Goal: Transaction & Acquisition: Purchase product/service

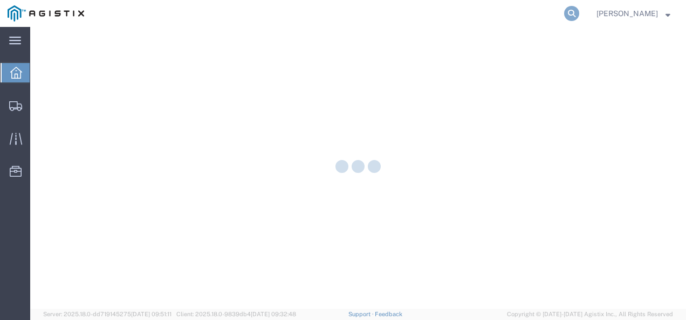
click at [579, 12] on icon at bounding box center [571, 13] width 15 height 15
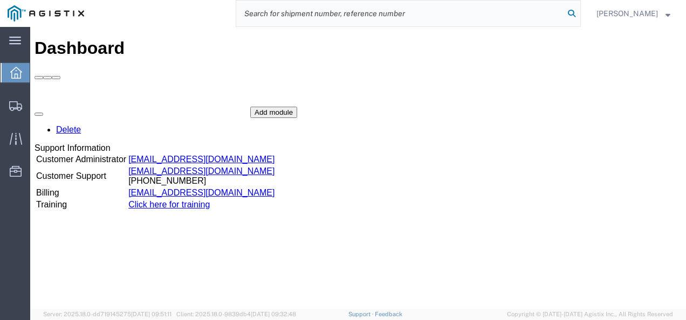
paste input "56744722"
type input "56744722"
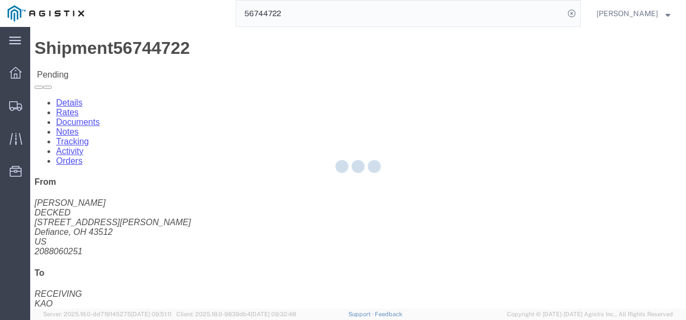
click at [317, 184] on div at bounding box center [358, 168] width 656 height 282
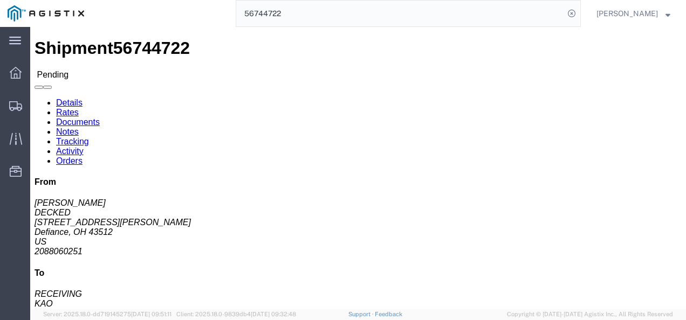
click link "Rates"
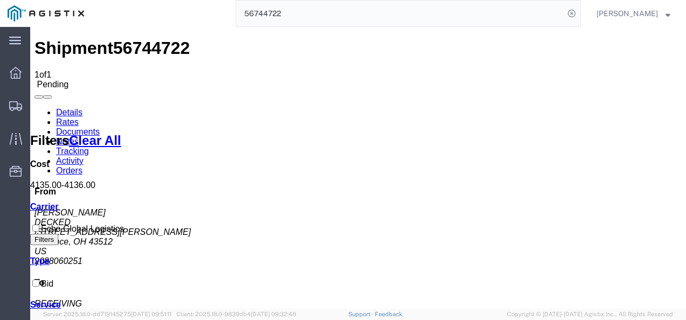
click at [57, 108] on link "Details" at bounding box center [69, 112] width 26 height 9
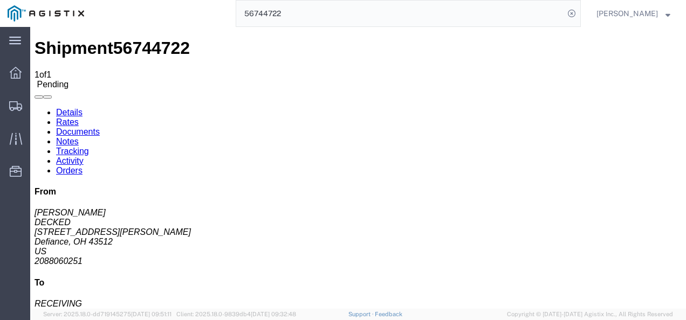
click button "Enter / Modify Bid"
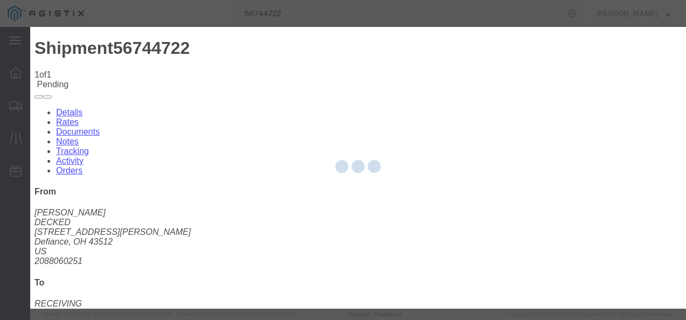
select select "4622"
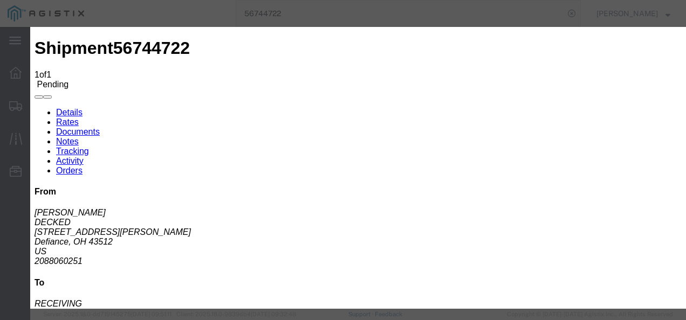
click link "ks_ga - Echo Global Logistics - TL Standard 3 - 5 Day"
drag, startPoint x: 565, startPoint y: 163, endPoint x: 424, endPoint y: 161, distance: 141.9
click div "Select 2 Day Service 3 Axle Winch Truck 3 to 5 Day Service 96L Domestic Flat Ra…"
type input "2"
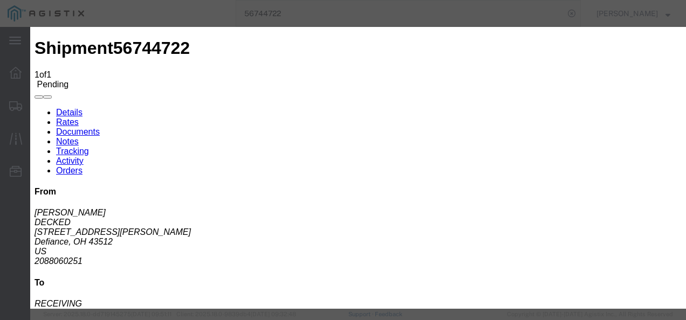
type input "3185"
click button "Submit"
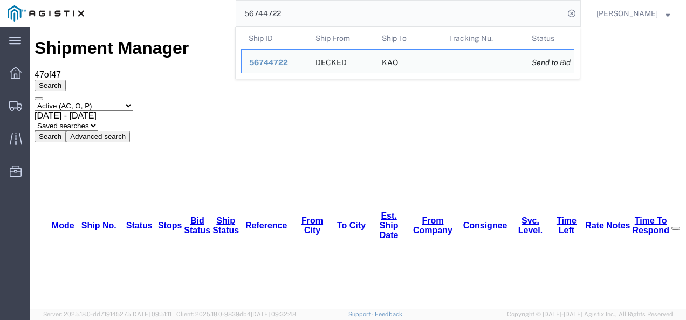
click at [340, 19] on input "56744722" at bounding box center [400, 14] width 328 height 26
paste input "80018"
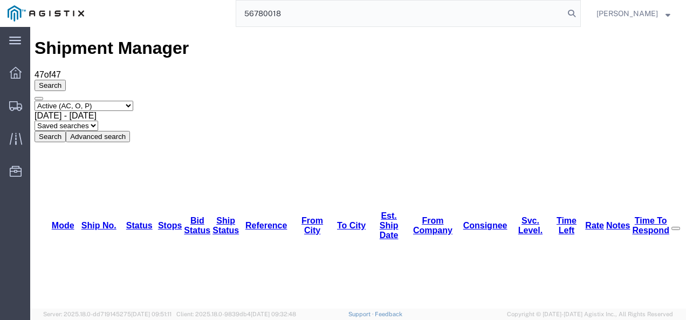
type input "56780018"
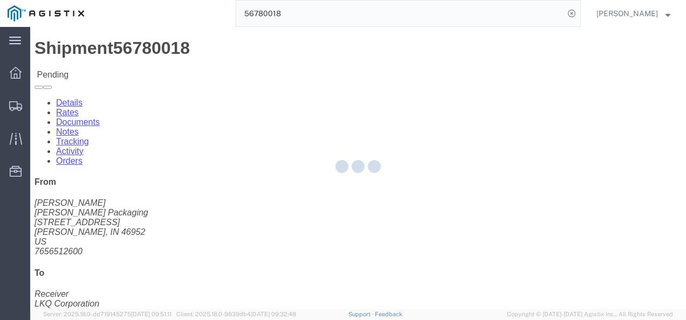
click at [295, 196] on div at bounding box center [358, 168] width 656 height 282
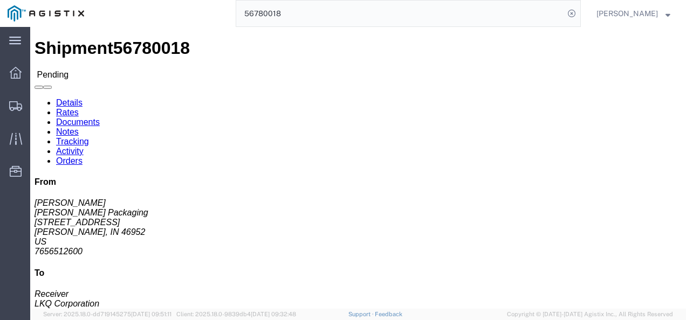
click button "Enter / Modify Bid"
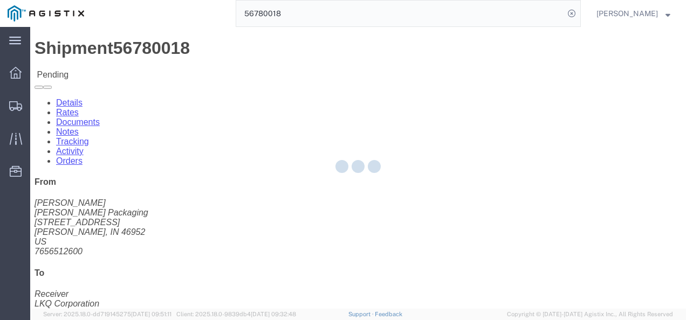
select select "4622"
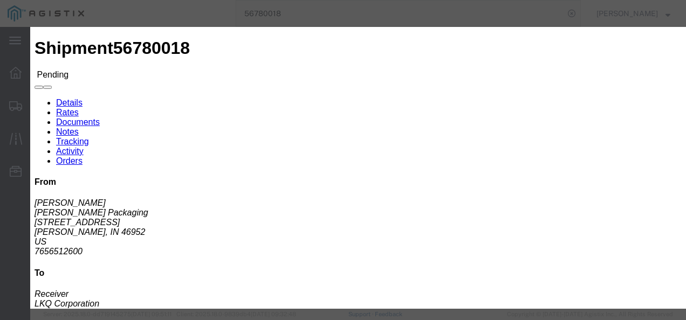
click link "ks_ga - Echo Global Logistics - TL Standard 3 - 5 Day"
drag, startPoint x: 430, startPoint y: 108, endPoint x: 345, endPoint y: 106, distance: 85.3
click div "Select 2 Day Service 3 Axle Winch Truck 3 to 5 Day Service 96L Domestic Flat Ra…"
type input "1700"
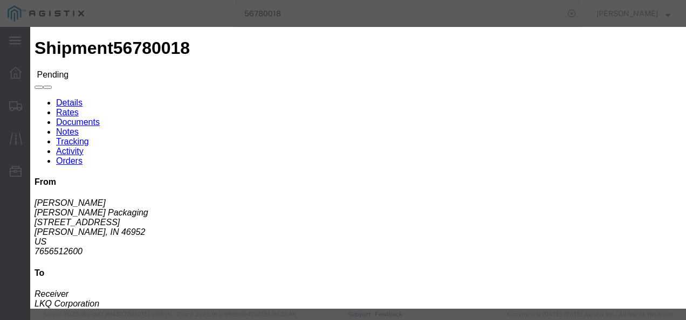
click button "Submit"
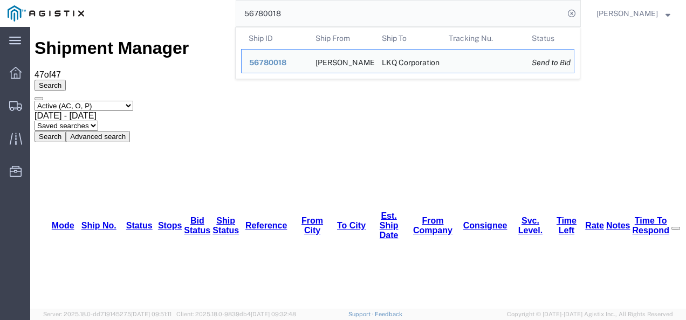
click at [303, 8] on input "56780018" at bounding box center [400, 14] width 328 height 26
paste input "1417"
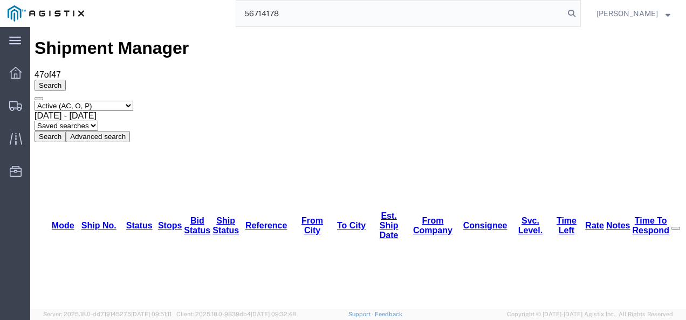
type input "56714178"
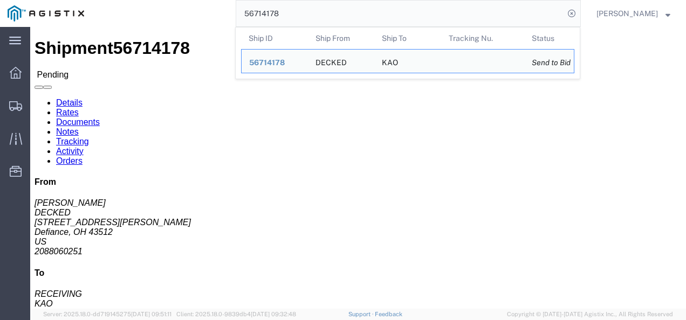
click div "Leg 1 - Truckload Vehicle 1: Standard Dry Van (53 Feet) Number of trucks: 1"
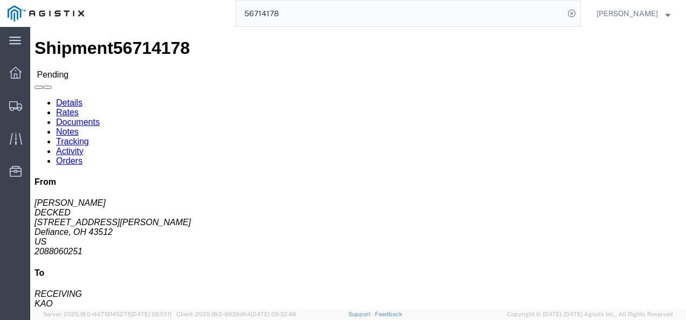
click link "Rates"
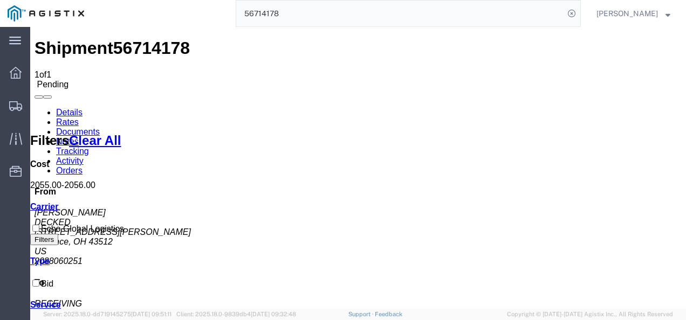
click at [64, 108] on link "Details" at bounding box center [69, 112] width 26 height 9
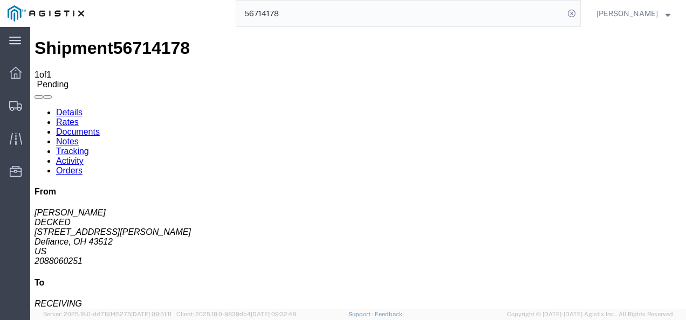
click button "Enter / Modify Bid"
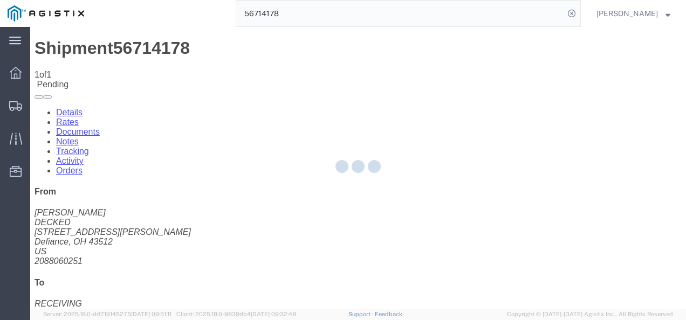
select select "4622"
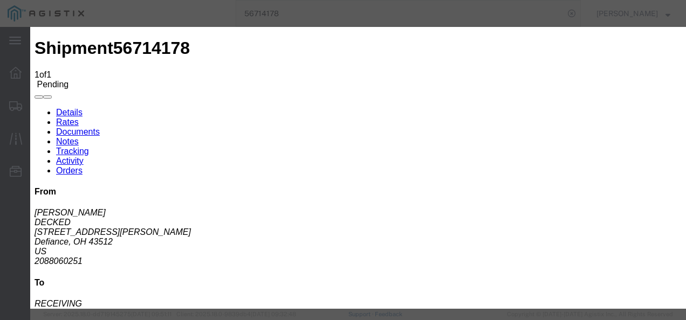
click link "ks_ga - Echo Global Logistics - TL Standard 3 - 5 Day"
drag, startPoint x: 553, startPoint y: 56, endPoint x: 356, endPoint y: 50, distance: 196.5
click div "Select 2 Day Service 3 Axle Winch Truck 3 to 5 Day Service 96L Domestic Flat Ra…"
type input "2000"
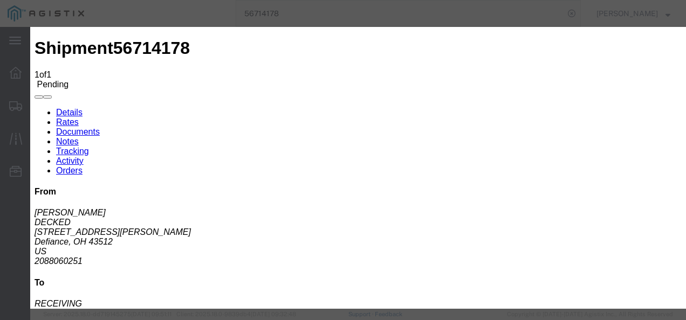
click div "Submit Close"
click button "Submit"
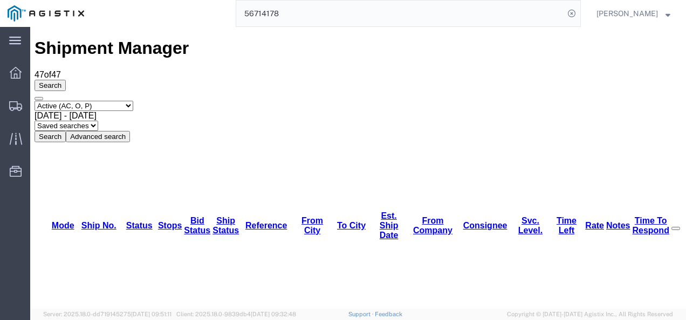
click at [301, 5] on input "56714178" at bounding box center [400, 14] width 328 height 26
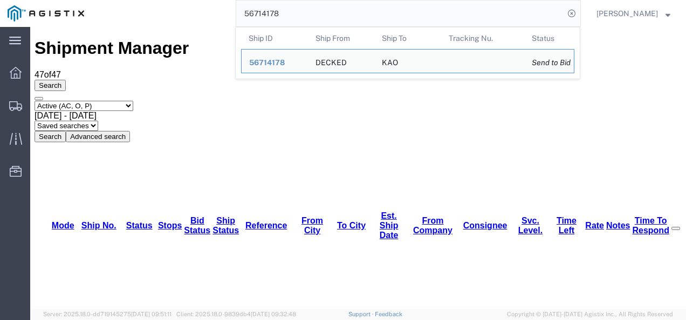
click at [301, 5] on input "56714178" at bounding box center [400, 14] width 328 height 26
paste input "44722"
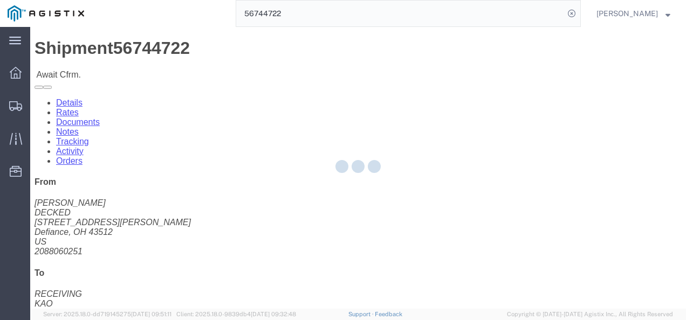
drag, startPoint x: 254, startPoint y: 151, endPoint x: 272, endPoint y: 169, distance: 25.6
click at [287, 179] on div at bounding box center [358, 168] width 656 height 282
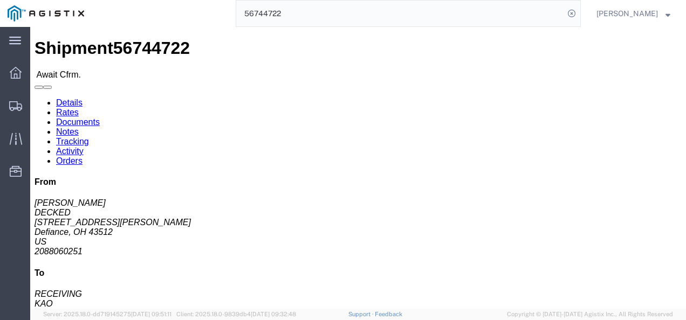
click link "Rates"
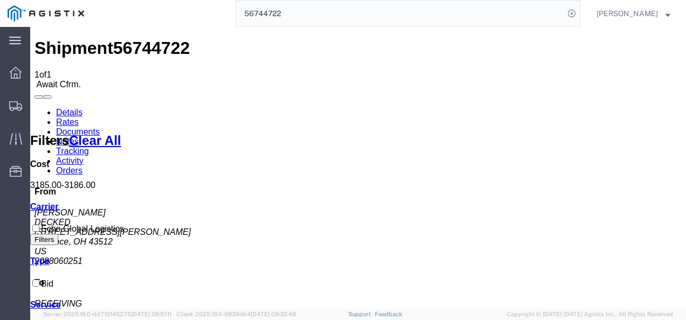
drag, startPoint x: 262, startPoint y: 205, endPoint x: 168, endPoint y: 92, distance: 147.5
click at [125, 40] on span "56744722" at bounding box center [151, 47] width 77 height 19
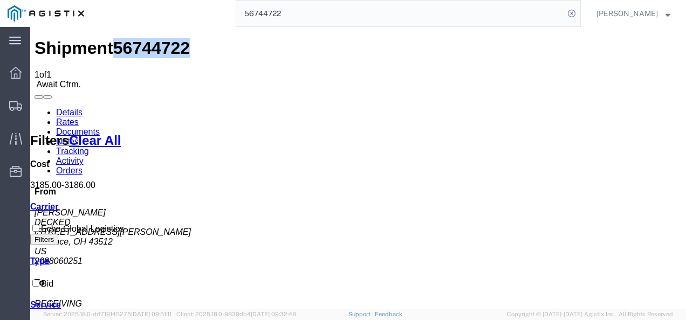
copy span "56744722"
drag, startPoint x: 419, startPoint y: 282, endPoint x: 403, endPoint y: 292, distance: 18.7
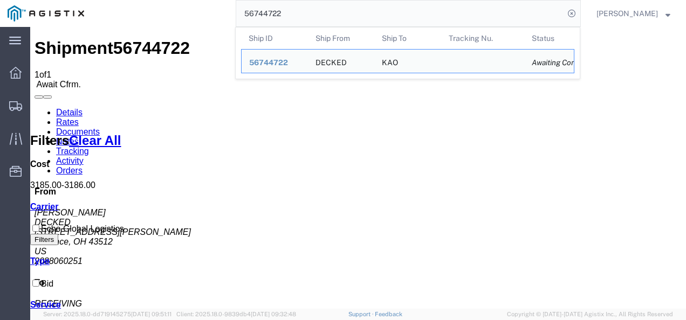
click at [370, 12] on input "56744722" at bounding box center [400, 14] width 328 height 26
paste input "14123"
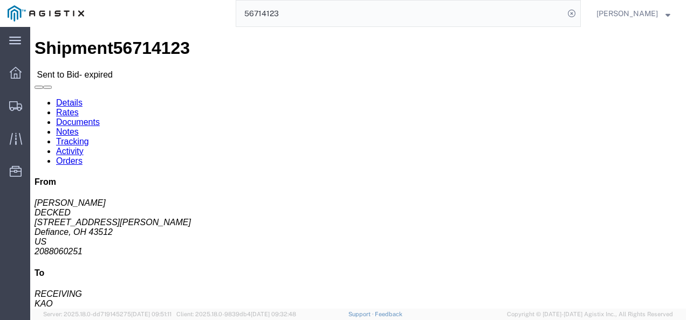
click div "Shipment Detail Ship From DECKED ([PERSON_NAME]) [STREET_ADDRESS][PERSON_NAME] …"
drag, startPoint x: 283, startPoint y: 183, endPoint x: 284, endPoint y: 189, distance: 6.7
click h4 "Routing & Vehicle Information"
drag, startPoint x: 278, startPoint y: 178, endPoint x: 211, endPoint y: 117, distance: 90.9
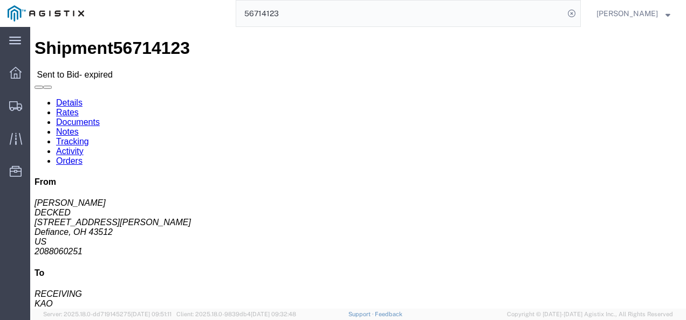
click div "Shipment Detail Ship From DECKED ([PERSON_NAME]) [STREET_ADDRESS][PERSON_NAME] …"
click link "Rates"
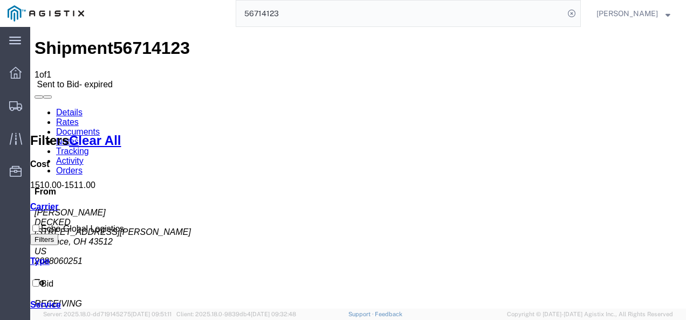
drag, startPoint x: 303, startPoint y: 207, endPoint x: 381, endPoint y: 230, distance: 81.5
click at [308, 13] on input "56714123" at bounding box center [400, 14] width 328 height 26
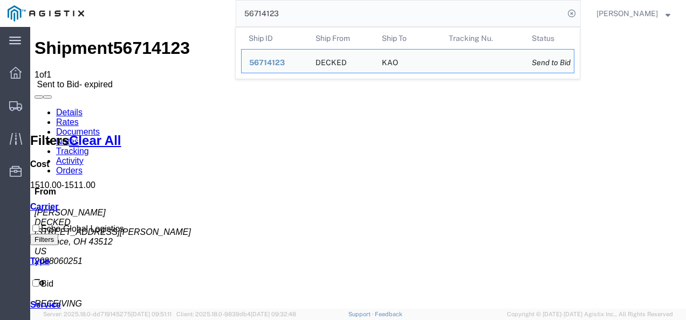
click at [308, 13] on input "56714123" at bounding box center [400, 14] width 328 height 26
paste input "89845"
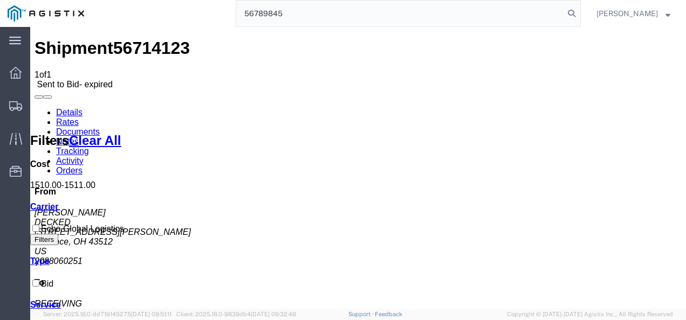
type input "56789845"
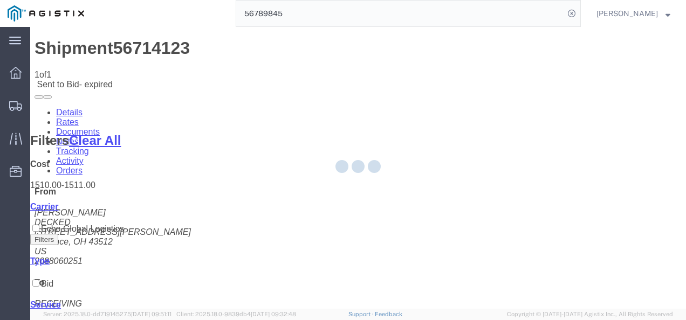
drag, startPoint x: 326, startPoint y: 216, endPoint x: 333, endPoint y: 217, distance: 7.6
click at [333, 217] on div at bounding box center [358, 168] width 656 height 282
click at [331, 217] on div at bounding box center [358, 168] width 656 height 282
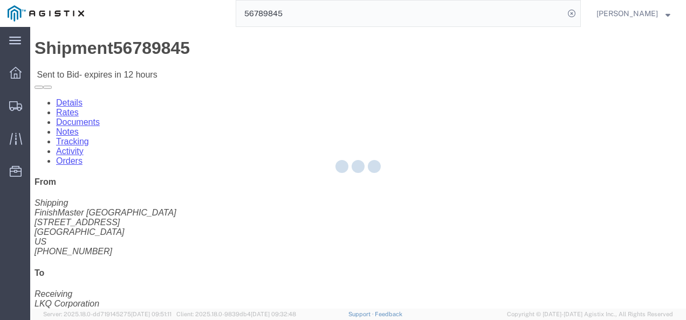
click at [330, 217] on div at bounding box center [358, 168] width 656 height 282
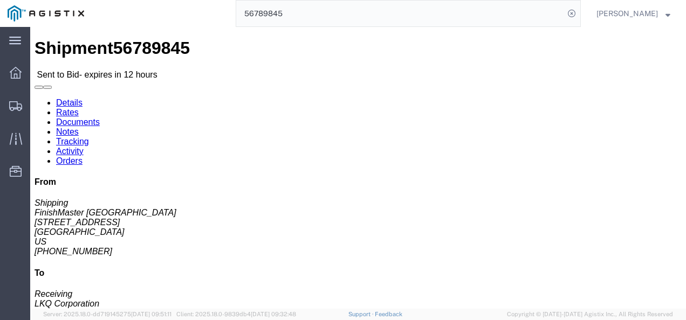
click link "Rates"
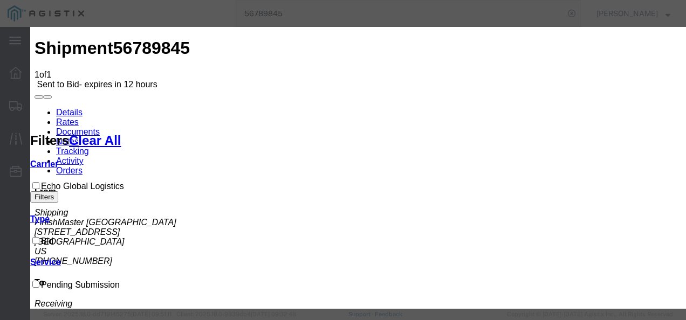
drag, startPoint x: 208, startPoint y: 117, endPoint x: 209, endPoint y: 134, distance: 17.3
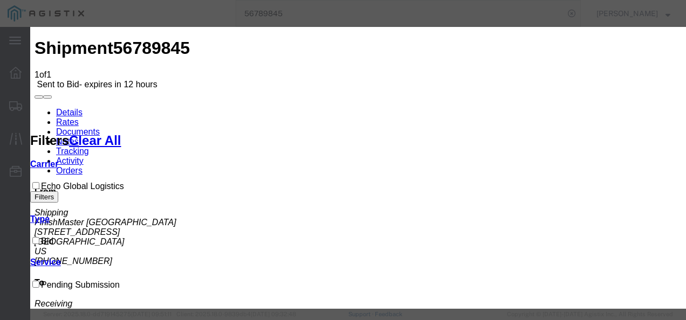
drag, startPoint x: 210, startPoint y: 122, endPoint x: 213, endPoint y: 134, distance: 11.5
select select "4622"
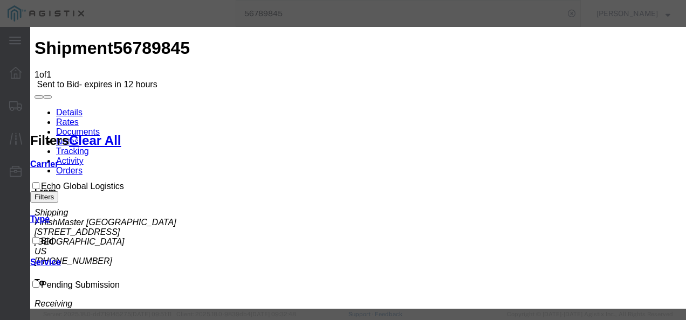
drag, startPoint x: 412, startPoint y: 122, endPoint x: 412, endPoint y: 130, distance: 7.6
select select "13989"
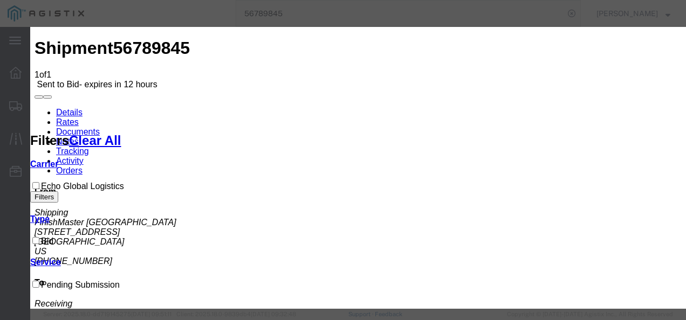
drag, startPoint x: 494, startPoint y: 187, endPoint x: 536, endPoint y: 179, distance: 43.4
drag, startPoint x: 536, startPoint y: 179, endPoint x: 582, endPoint y: 124, distance: 70.9
type input "txaz"
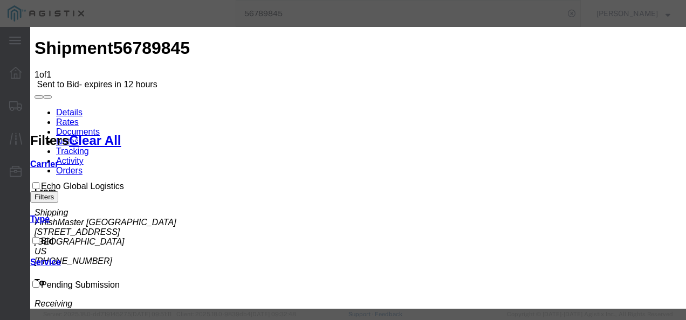
drag, startPoint x: 198, startPoint y: 120, endPoint x: 196, endPoint y: 132, distance: 12.0
select select "4622"
drag, startPoint x: 382, startPoint y: 133, endPoint x: 395, endPoint y: 133, distance: 13.0
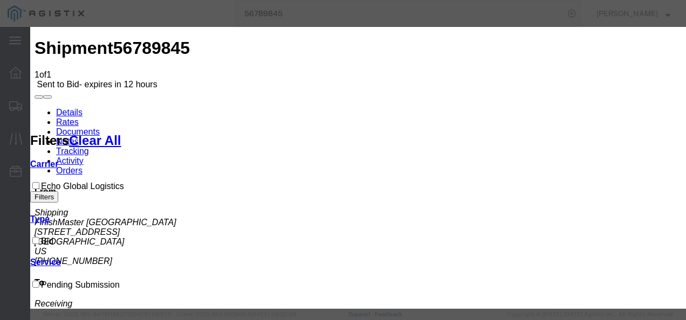
drag, startPoint x: 384, startPoint y: 123, endPoint x: 384, endPoint y: 134, distance: 10.8
select select "13989"
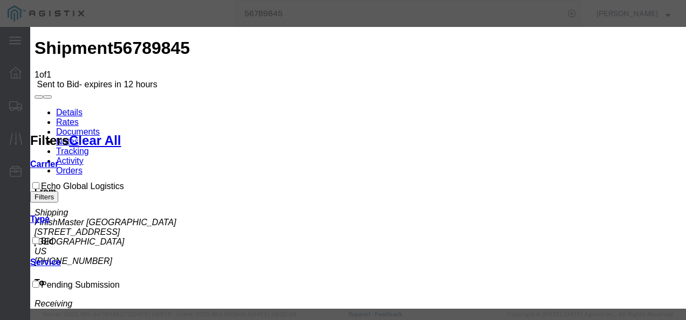
drag, startPoint x: 482, startPoint y: 181, endPoint x: 490, endPoint y: 179, distance: 8.4
drag, startPoint x: 612, startPoint y: 115, endPoint x: 602, endPoint y: 119, distance: 10.9
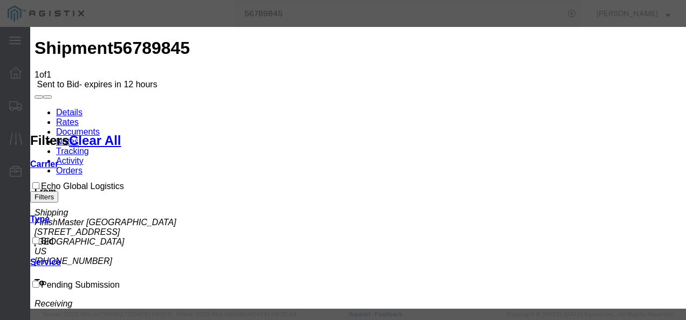
type input "213123"
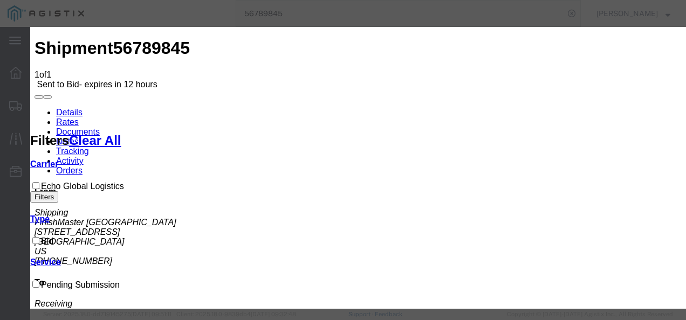
type input "1500"
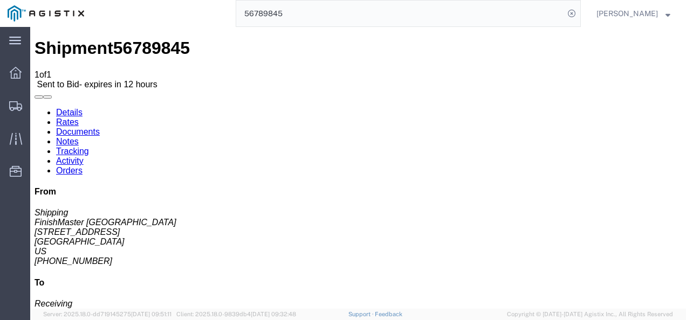
click at [365, 12] on input "56789845" at bounding box center [400, 14] width 328 height 26
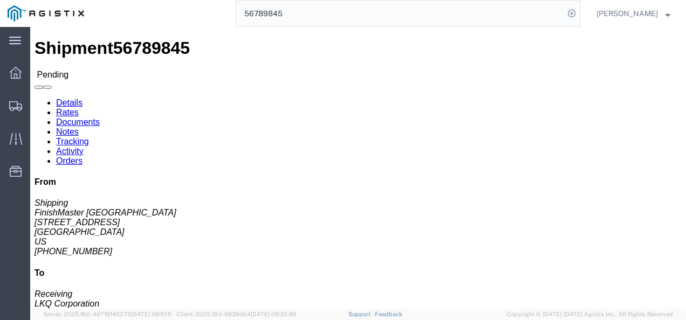
click div "Leg 1 - Truckload Vehicle 1: Standard Dry Van (53 Feet) Number of trucks: 1"
click div "Shipment Detail Ship From FinishMaster [GEOGRAPHIC_DATA] (Shipping) 3520 [STREE…"
click button "Enter / Modify Bid"
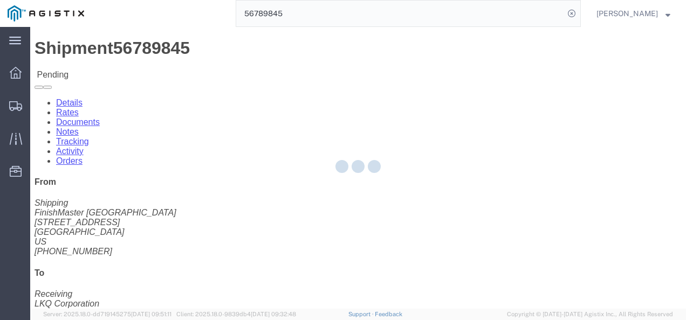
select select "4622"
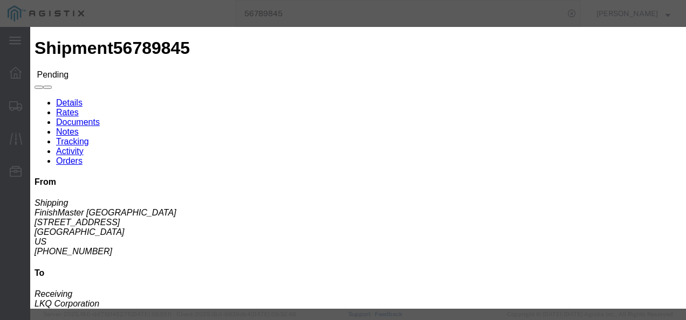
click link "213123 - Echo Global Logistics - TL Standard 3 - 5 Day"
drag, startPoint x: 523, startPoint y: 112, endPoint x: 384, endPoint y: 102, distance: 139.0
click div "Mode Select Air Less than Truckload Multi-Leg Ocean Freight Rail Small Parcel T…"
type input "1850"
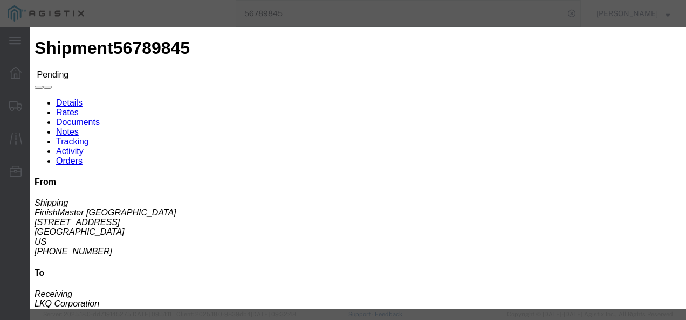
click button "Submit"
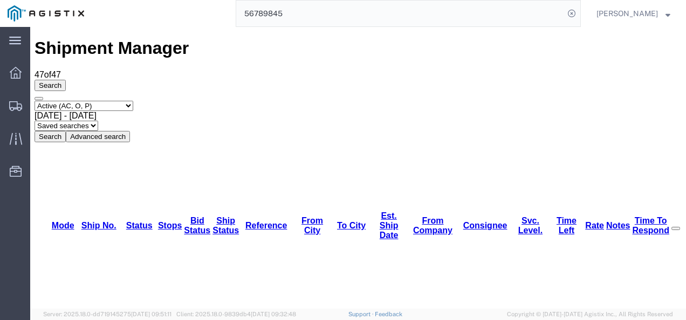
click at [597, 101] on div "Select status Active (AC, O, P) All Approved Awaiting Confirmation (AC) Booked …" at bounding box center [358, 122] width 647 height 42
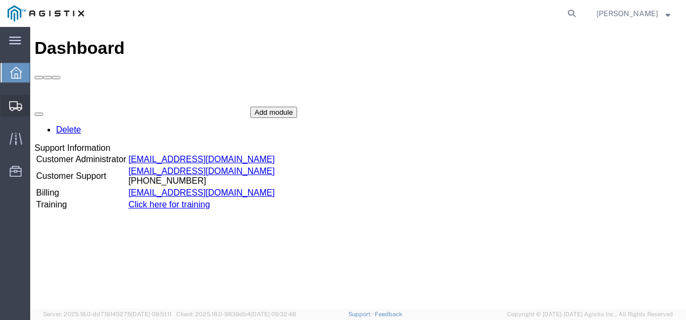
click at [37, 103] on span "Shipments" at bounding box center [34, 106] width 8 height 22
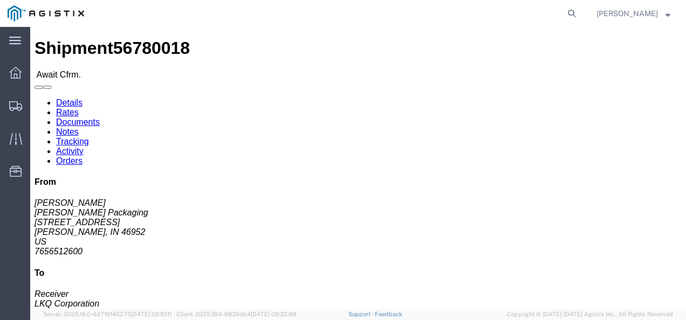
click div "Shipment Detail Ship From [PERSON_NAME] Packaging ([PERSON_NAME]) [STREET_ADDRE…"
click link "Rates"
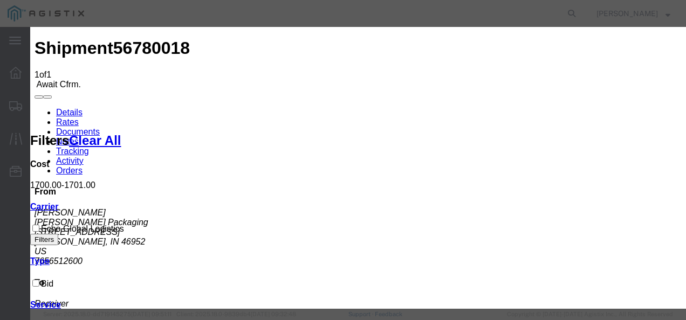
type input "129837982377"
type input "987321987219878"
type input "79821379213987"
drag, startPoint x: 502, startPoint y: 201, endPoint x: 553, endPoint y: 226, distance: 56.2
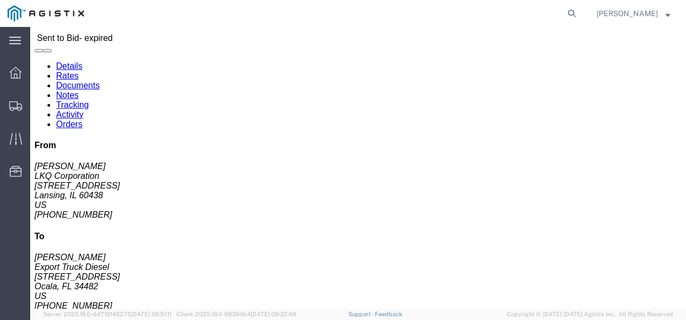
scroll to position [54, 0]
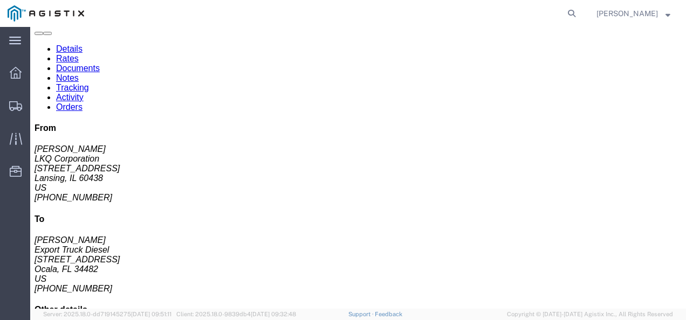
click div "Leg 1 - Truckload Vehicle 1: Flat Bed Number of trucks: 1"
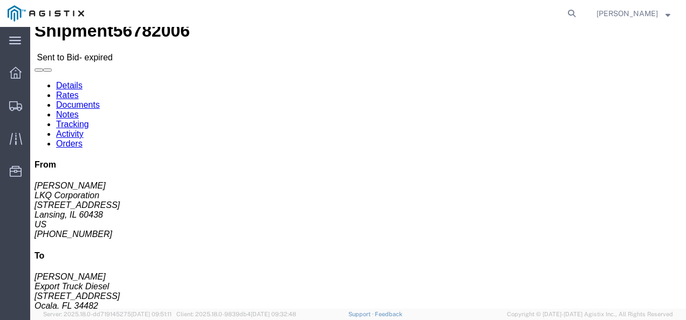
scroll to position [0, 0]
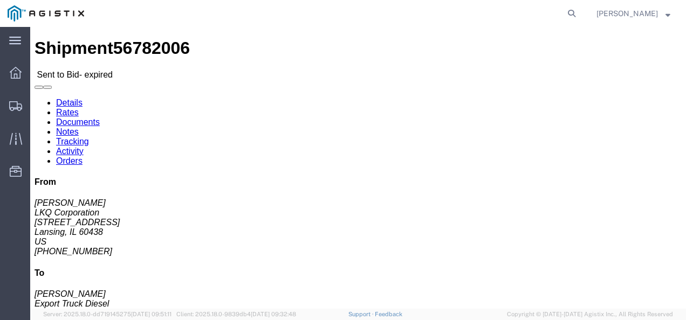
click h4 "Routing & Vehicle Information"
click div "Leg 1 - Truckload Vehicle 1: Flat Bed Number of trucks: 1"
click div "Shipment Detail Ship From LKQ Corporation (Darren Linton) 1810 16801 Exchange A…"
